Goal: Find contact information: Find contact information

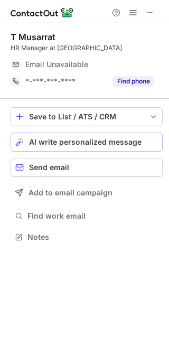
scroll to position [230, 169]
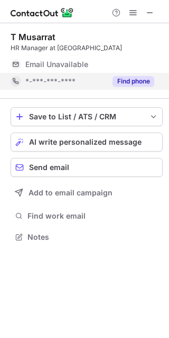
click at [125, 81] on button "Find phone" at bounding box center [133, 81] width 42 height 11
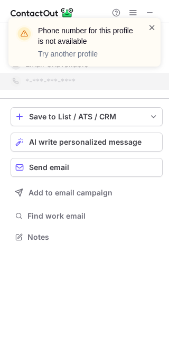
click at [153, 22] on span at bounding box center [152, 27] width 8 height 11
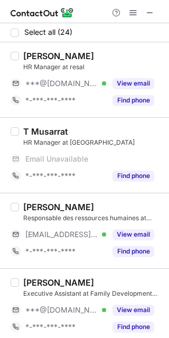
drag, startPoint x: 148, startPoint y: 9, endPoint x: 101, endPoint y: 10, distance: 47.5
click at [148, 9] on span at bounding box center [150, 12] width 8 height 8
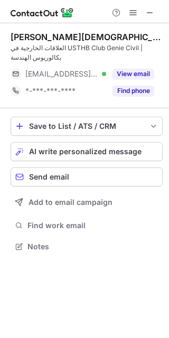
scroll to position [239, 169]
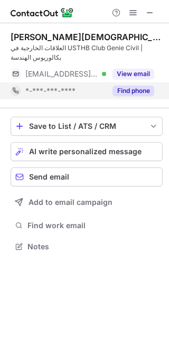
click at [121, 93] on button "Find phone" at bounding box center [133, 90] width 42 height 11
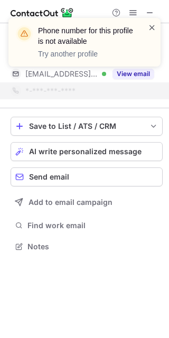
click at [151, 24] on span at bounding box center [152, 27] width 8 height 11
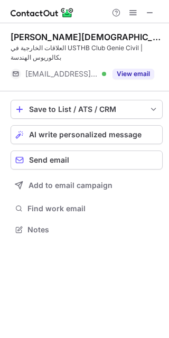
scroll to position [222, 169]
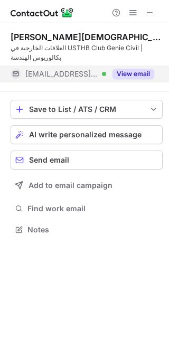
click at [130, 70] on button "View email" at bounding box center [133, 74] width 42 height 11
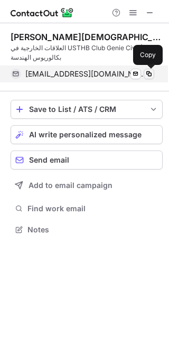
click at [148, 75] on span at bounding box center [149, 74] width 8 height 8
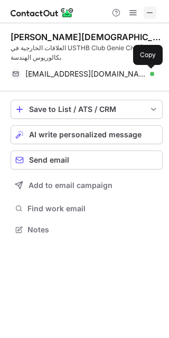
click at [151, 8] on span at bounding box center [150, 12] width 8 height 8
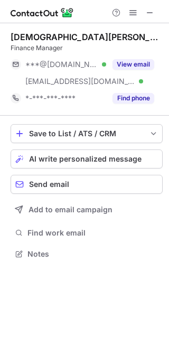
scroll to position [246, 169]
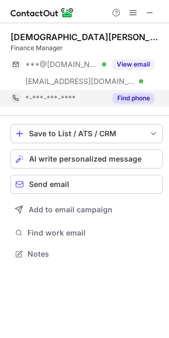
click at [142, 99] on button "Find phone" at bounding box center [133, 98] width 42 height 11
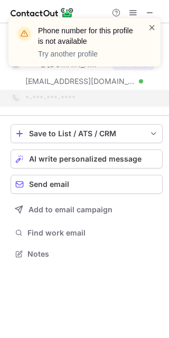
click at [151, 27] on span at bounding box center [152, 27] width 8 height 11
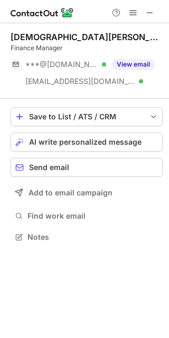
scroll to position [230, 169]
click at [150, 13] on span at bounding box center [150, 12] width 8 height 8
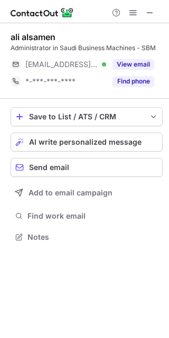
scroll to position [230, 169]
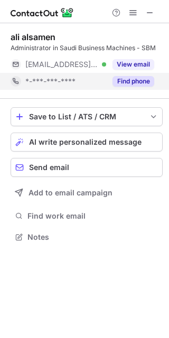
click at [138, 81] on button "Find phone" at bounding box center [133, 81] width 42 height 11
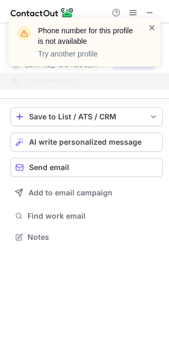
click at [156, 27] on span at bounding box center [152, 27] width 8 height 11
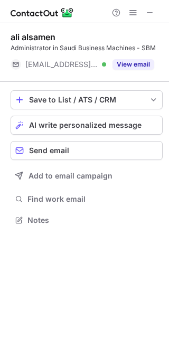
scroll to position [213, 169]
click at [150, 13] on div "Phone number for this profile is not available Try another profile" at bounding box center [84, 46] width 169 height 78
click at [147, 12] on span at bounding box center [150, 12] width 8 height 8
